Goal: Find specific page/section: Find specific page/section

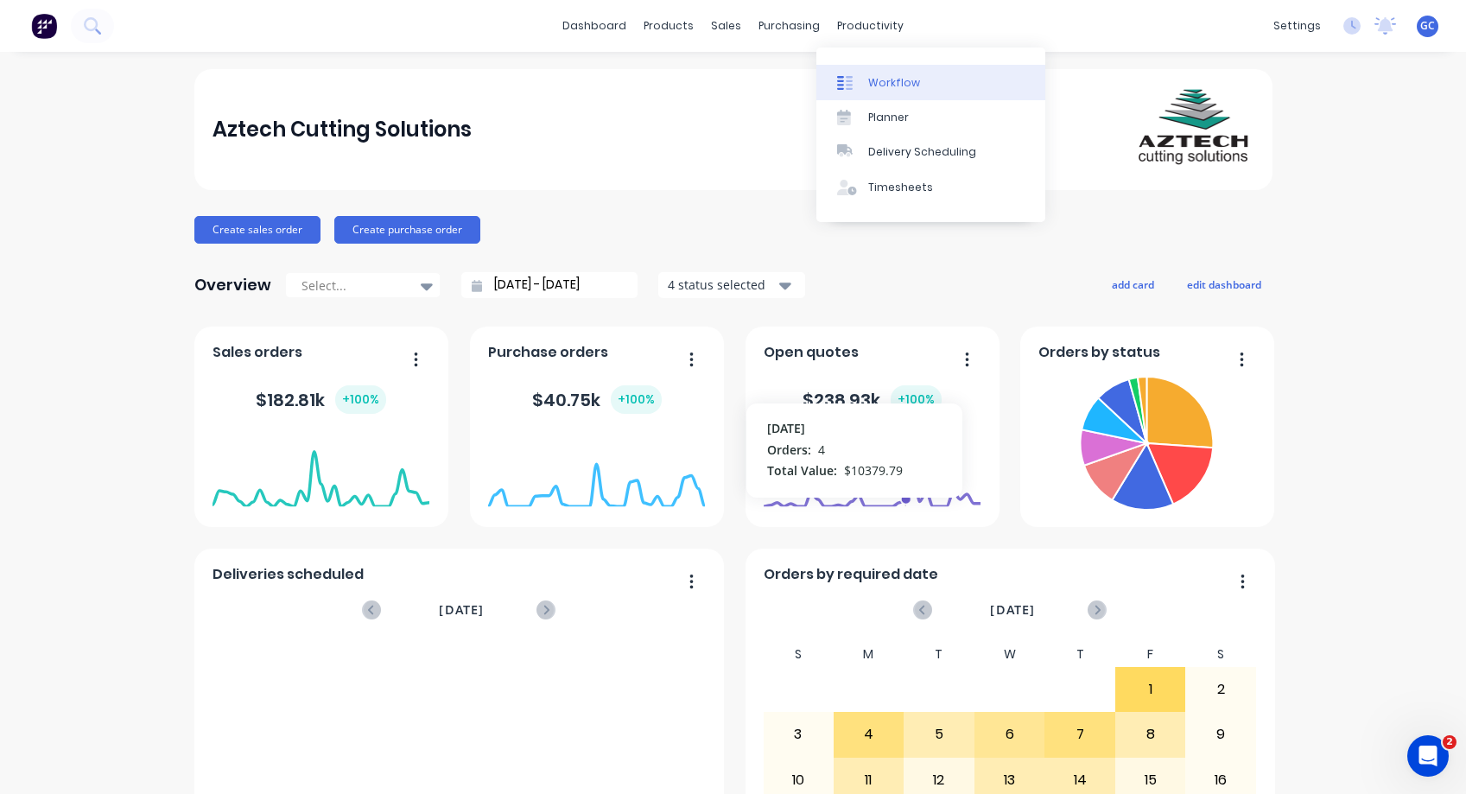
click at [888, 79] on div "Workflow" at bounding box center [894, 83] width 52 height 16
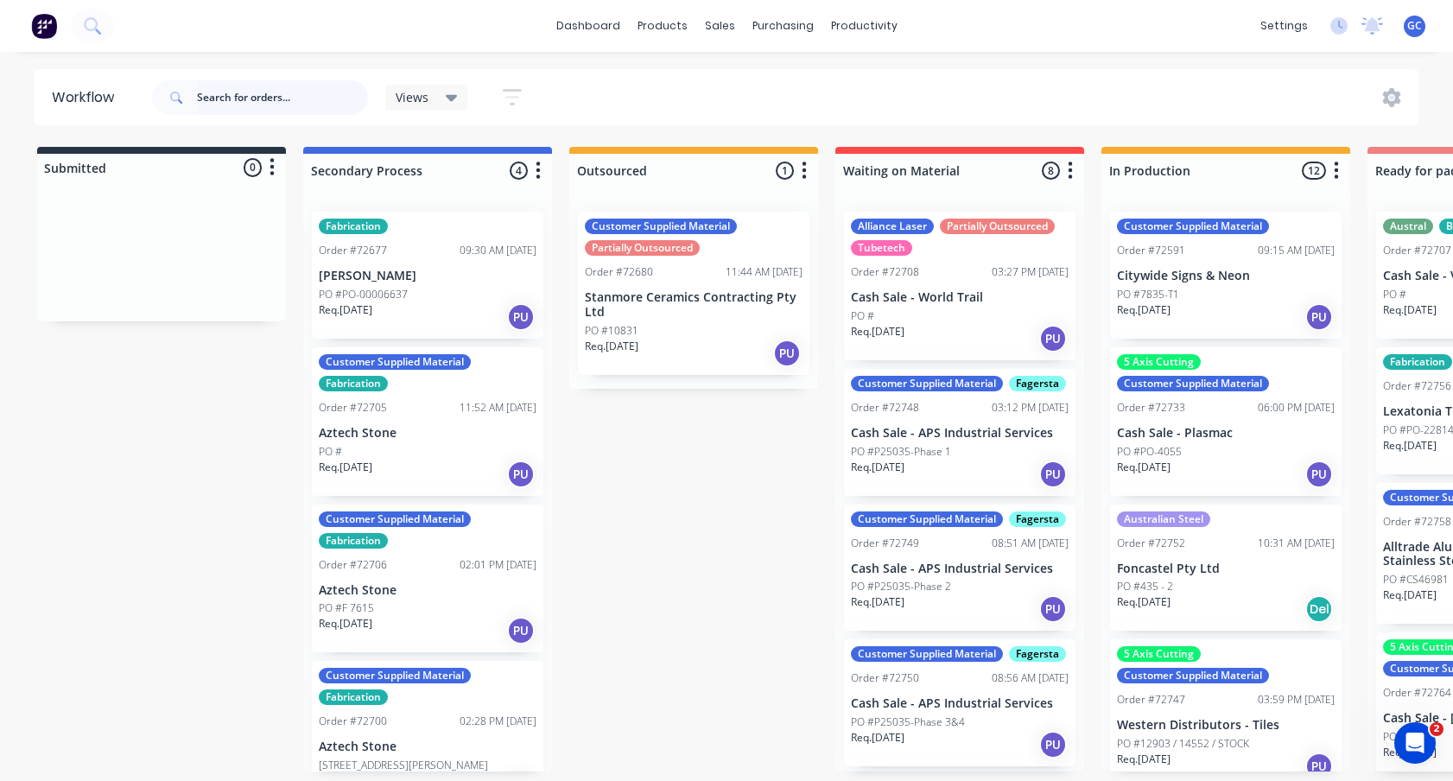
click at [214, 95] on input "text" at bounding box center [282, 97] width 171 height 35
type input "72789"
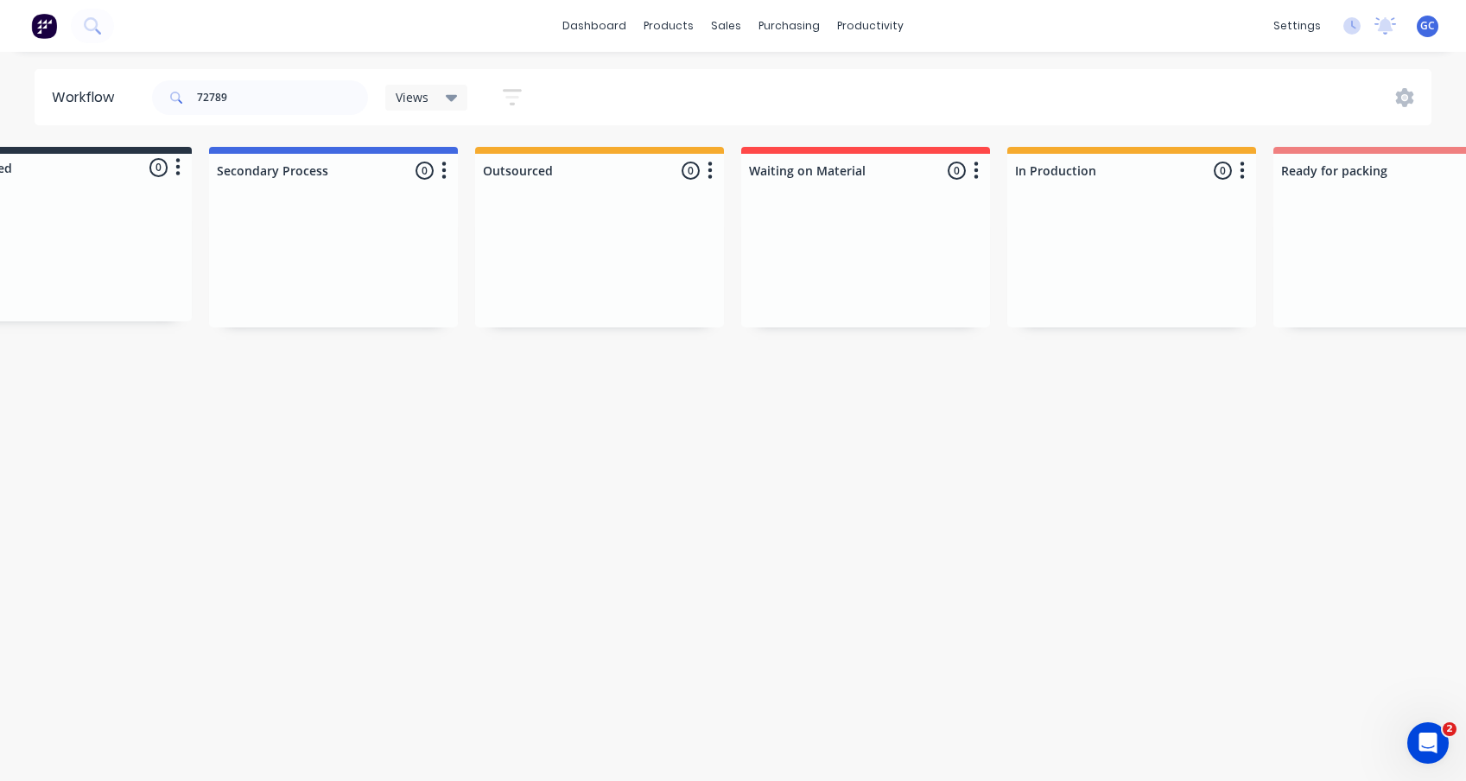
scroll to position [0, 89]
drag, startPoint x: 238, startPoint y: 92, endPoint x: 190, endPoint y: 90, distance: 47.6
click at [190, 90] on div "72789" at bounding box center [260, 97] width 216 height 35
type input "72768"
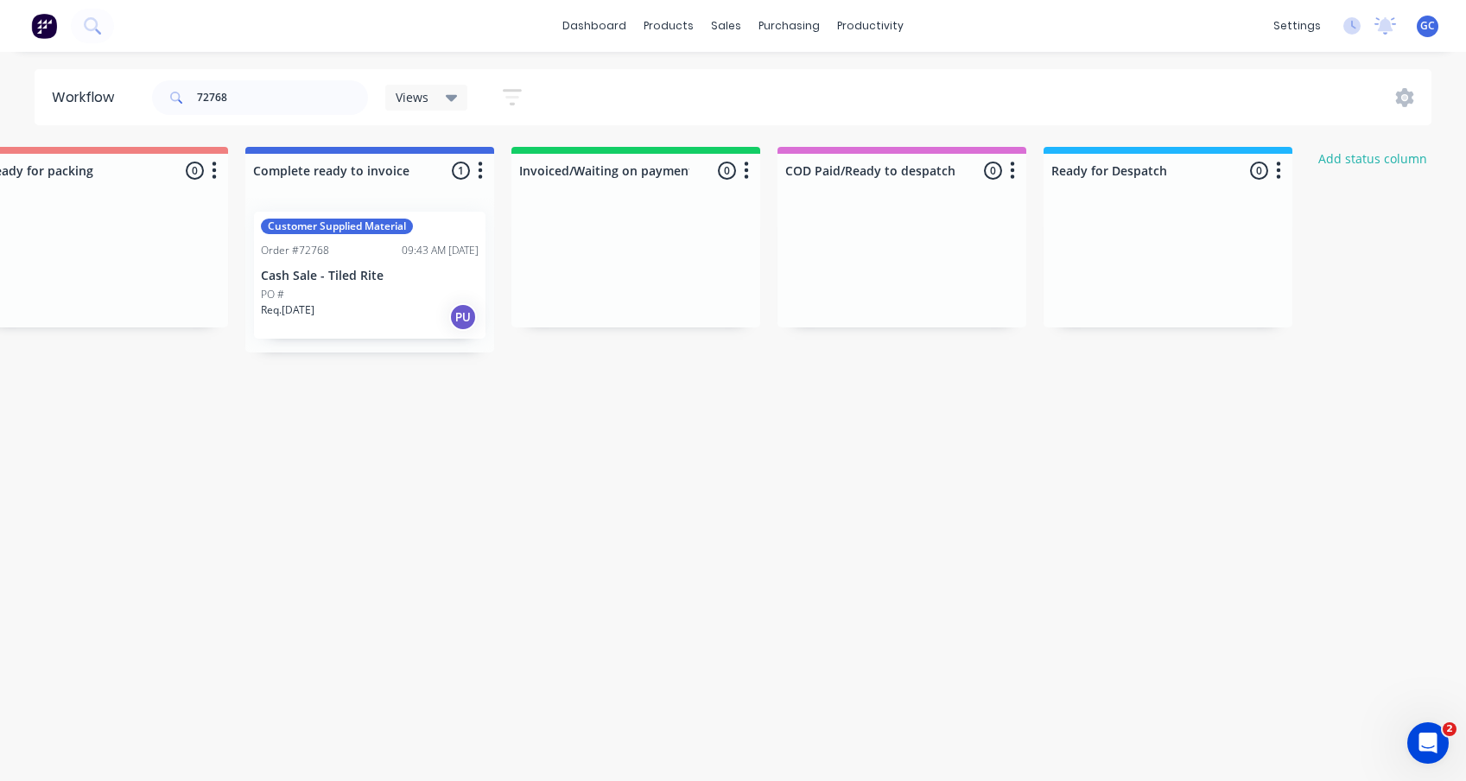
scroll to position [0, 1388]
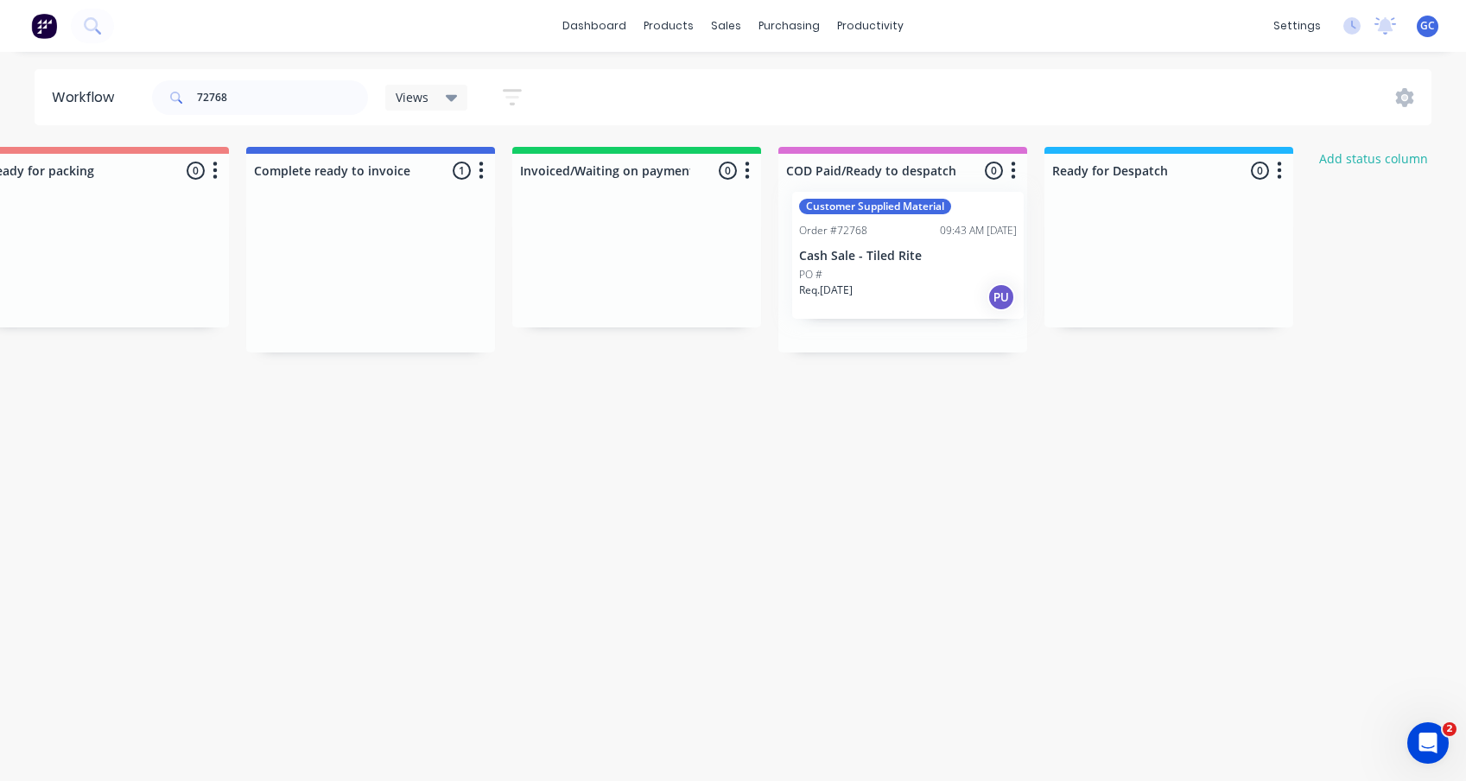
drag, startPoint x: 348, startPoint y: 258, endPoint x: 891, endPoint y: 238, distance: 543.0
click at [891, 238] on div "Submitted 0 Status colour #273444 hex #273444 Save Cancel Summaries Total order…" at bounding box center [165, 250] width 3132 height 206
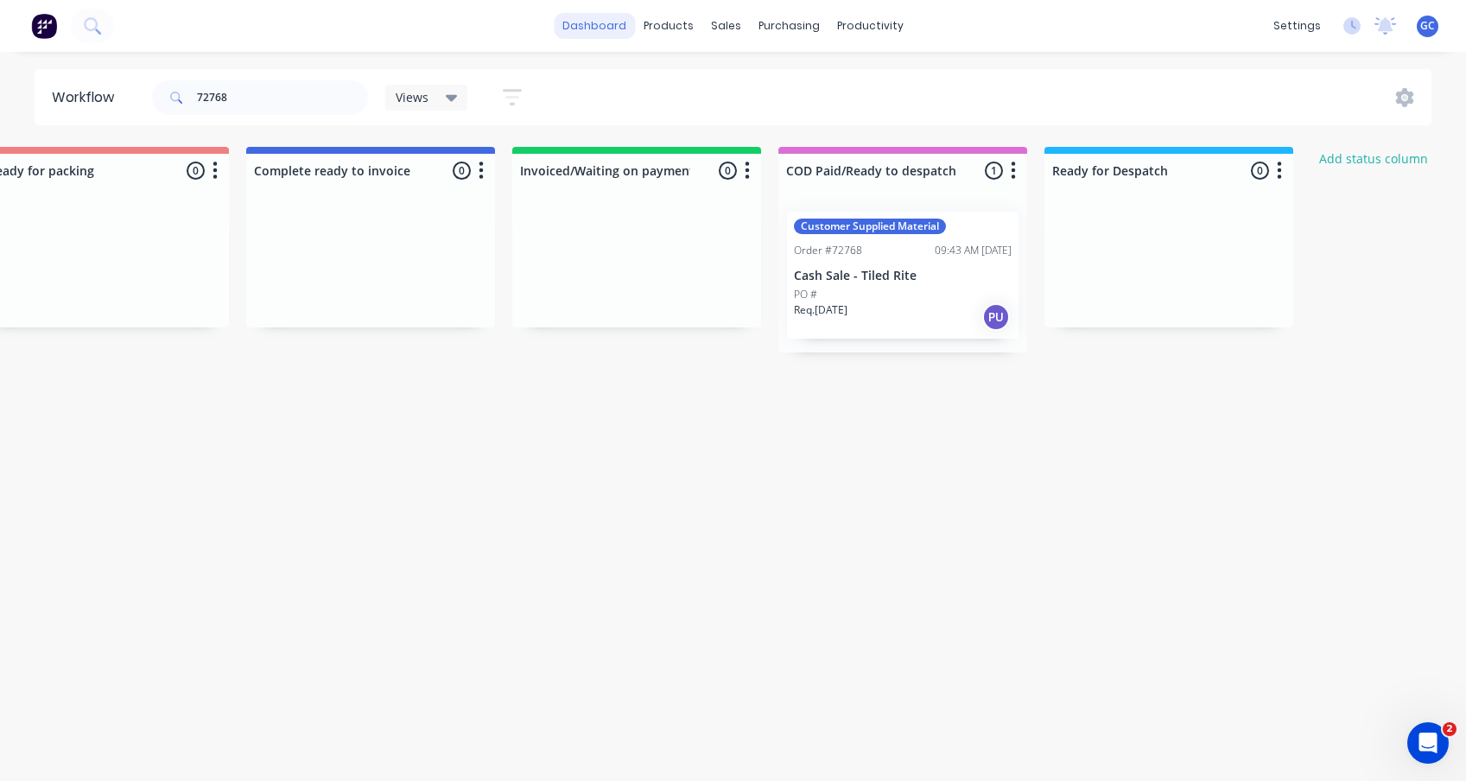
click at [614, 23] on link "dashboard" at bounding box center [594, 26] width 81 height 26
